Goal: Navigation & Orientation: Find specific page/section

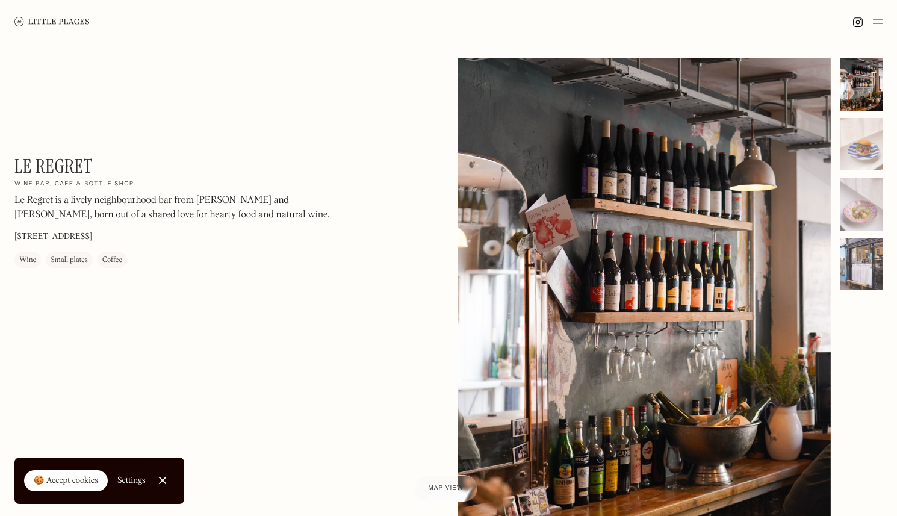
click at [862, 261] on div at bounding box center [862, 264] width 42 height 53
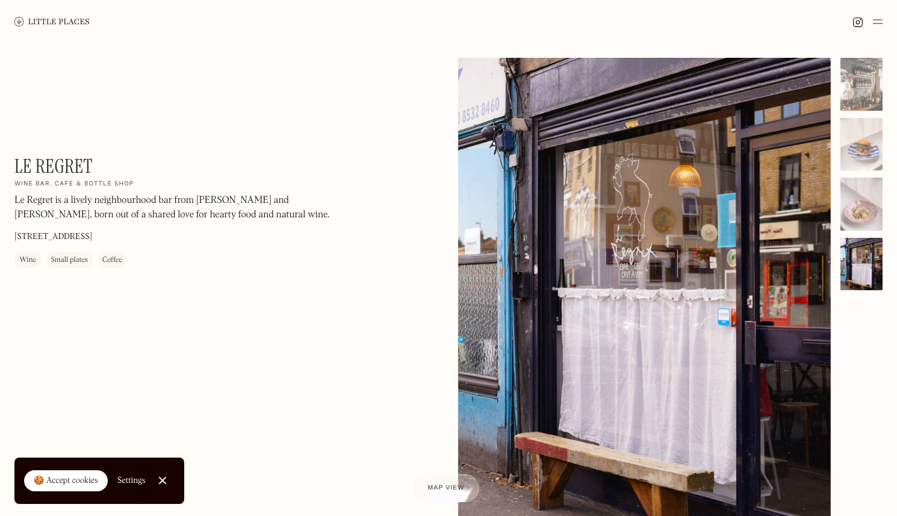
click at [438, 487] on span "Map view" at bounding box center [446, 488] width 37 height 7
